Goal: Use online tool/utility: Utilize a website feature to perform a specific function

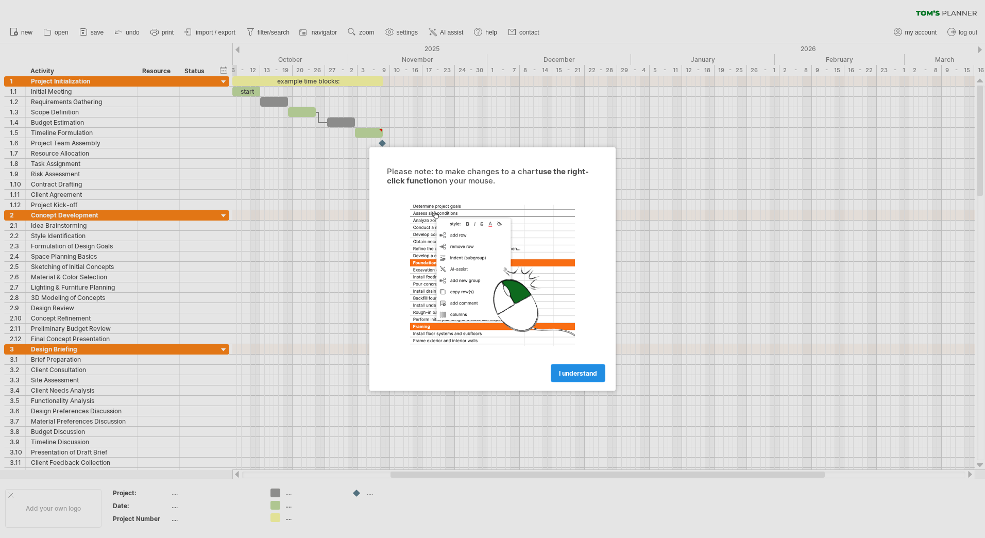
click at [570, 366] on link "I understand" at bounding box center [578, 373] width 55 height 18
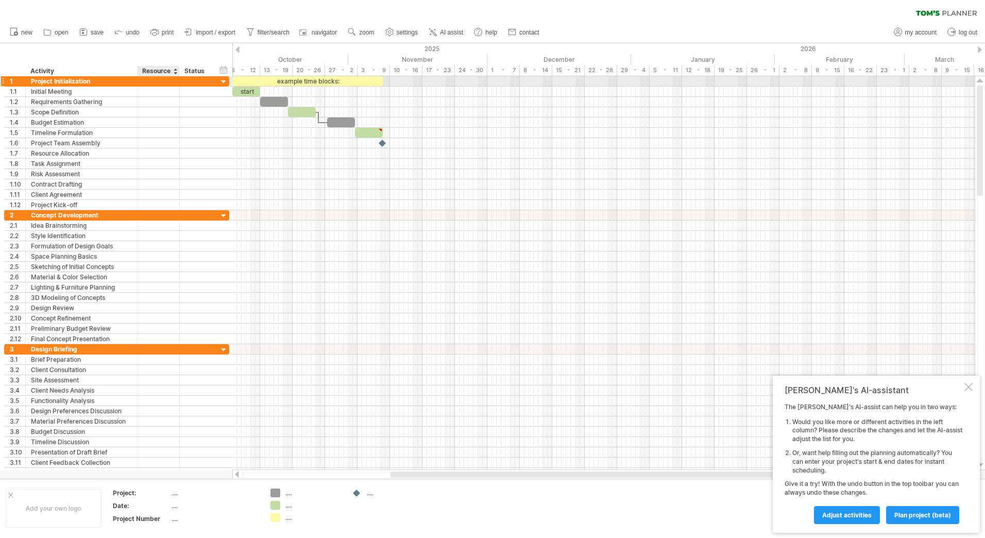
click at [170, 86] on div at bounding box center [158, 81] width 31 height 10
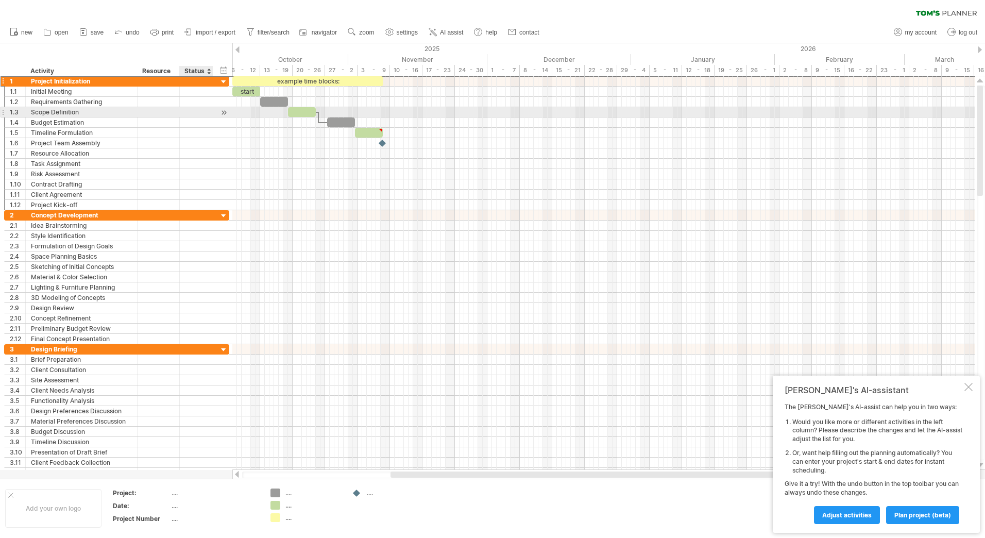
click at [186, 113] on div at bounding box center [196, 112] width 23 height 10
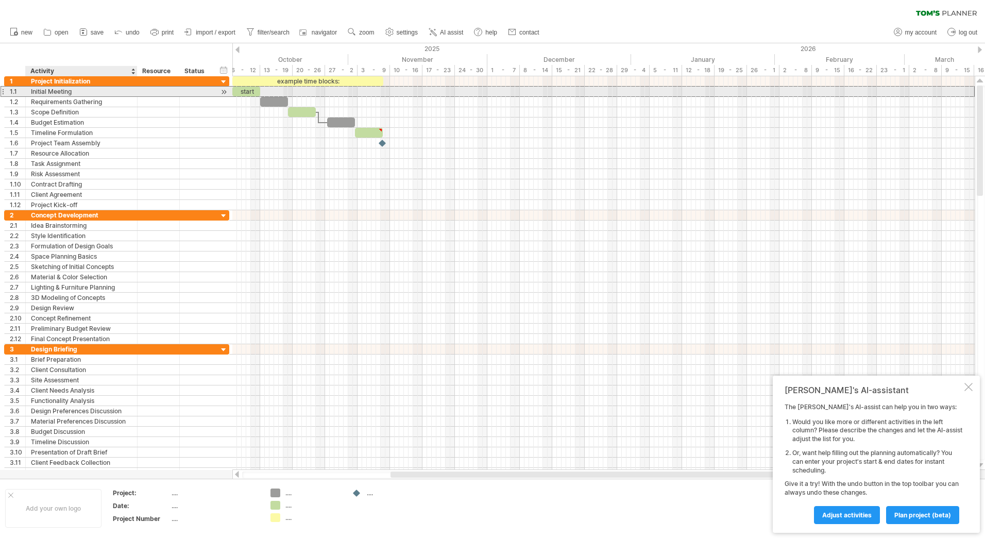
click at [142, 92] on div at bounding box center [159, 92] width 42 height 10
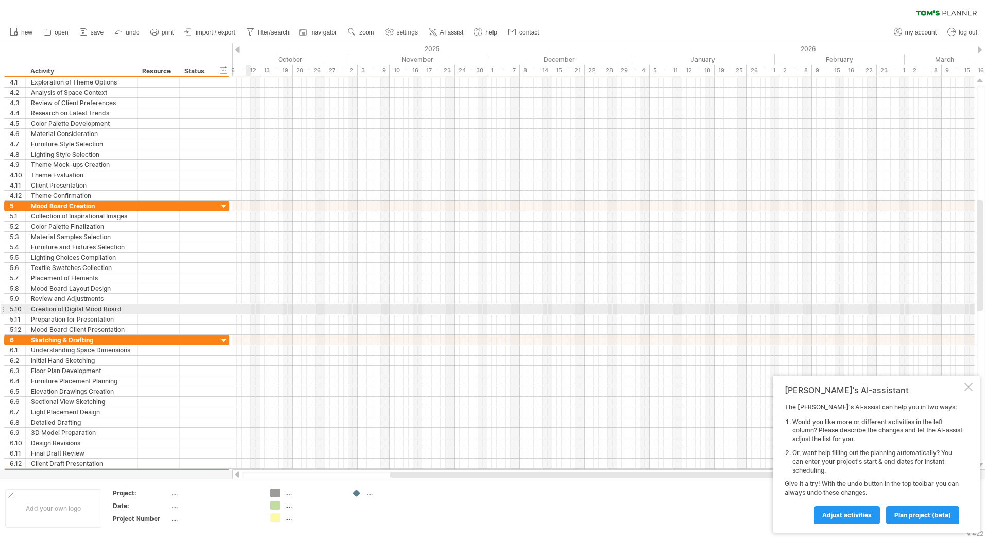
click at [250, 305] on div at bounding box center [603, 309] width 743 height 10
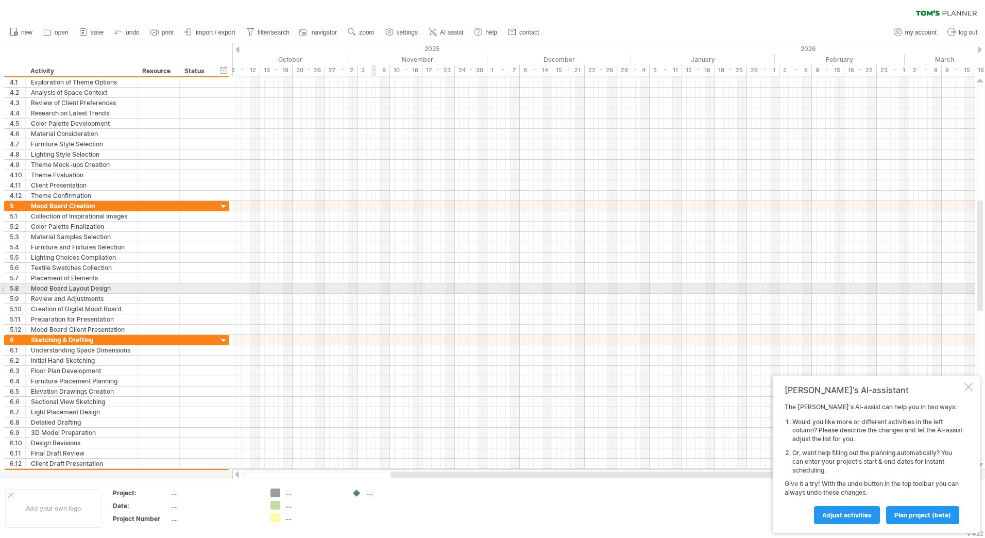
click at [375, 291] on div at bounding box center [603, 288] width 743 height 10
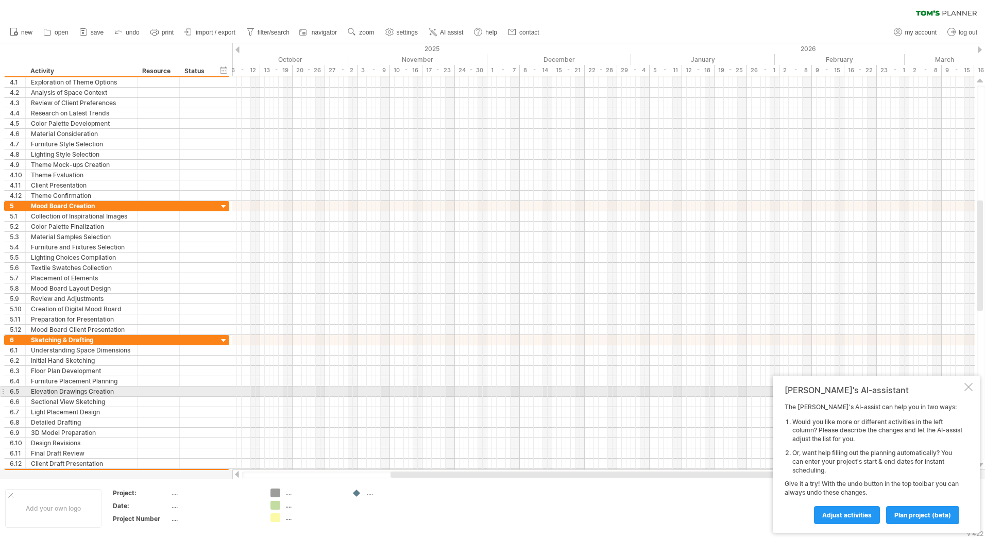
click at [969, 394] on div "[PERSON_NAME]'s AI-assistant The [PERSON_NAME]'s AI-assist can help you in two …" at bounding box center [876, 454] width 207 height 157
click at [969, 389] on div at bounding box center [969, 387] width 8 height 8
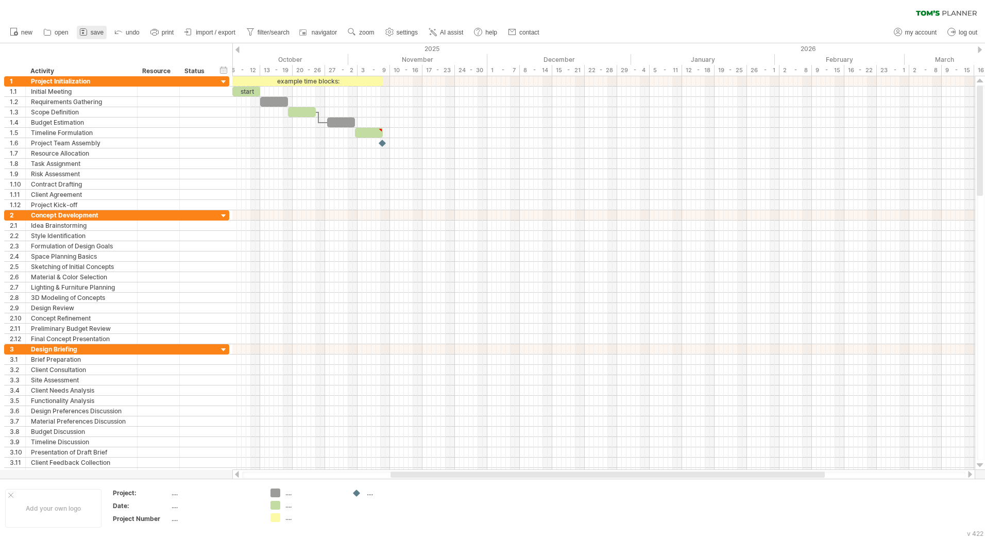
click at [97, 29] on span "save" at bounding box center [97, 32] width 13 height 7
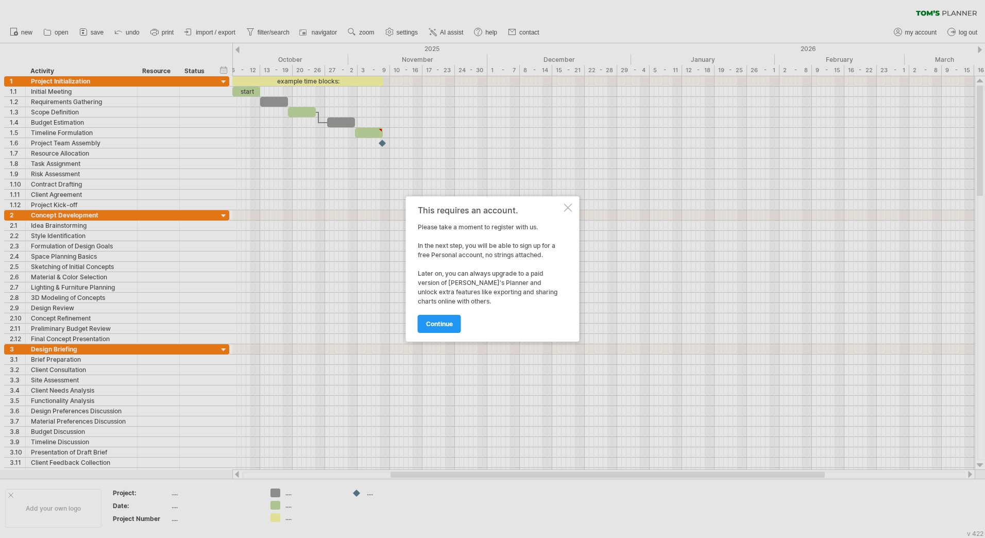
click at [567, 207] on div at bounding box center [568, 208] width 8 height 8
